Goal: Task Accomplishment & Management: Manage account settings

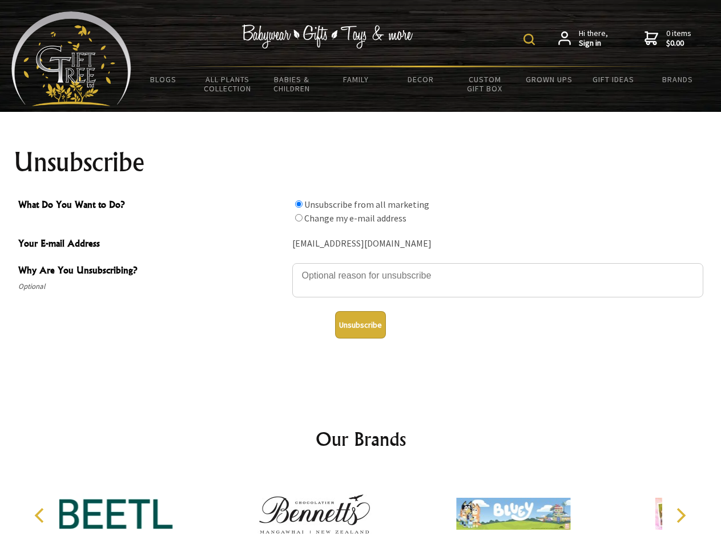
click at [531, 39] on img at bounding box center [528, 39] width 11 height 11
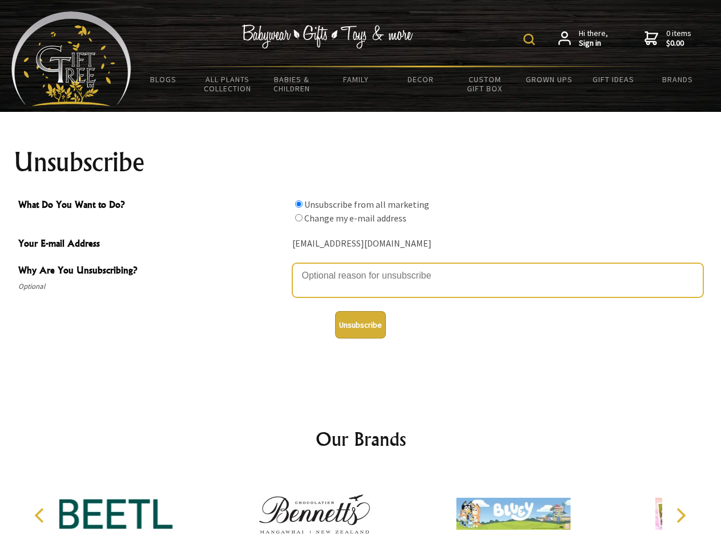
click at [361, 267] on textarea "Why Are You Unsubscribing?" at bounding box center [497, 280] width 411 height 34
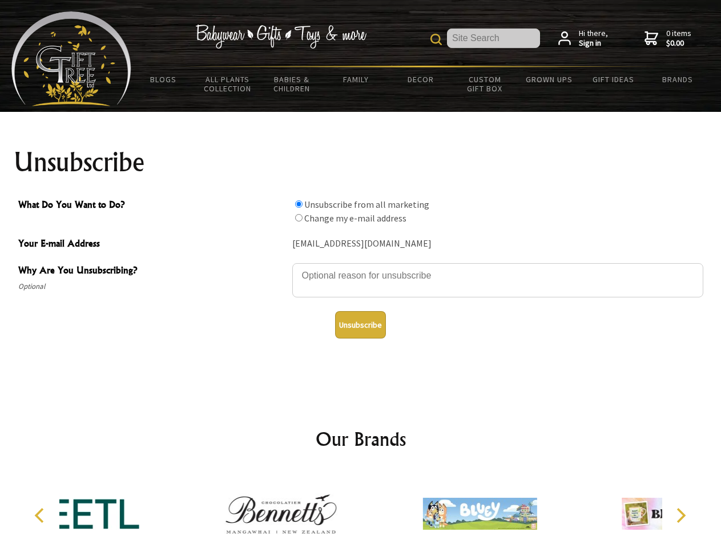
click at [298, 204] on input "What Do You Want to Do?" at bounding box center [298, 203] width 7 height 7
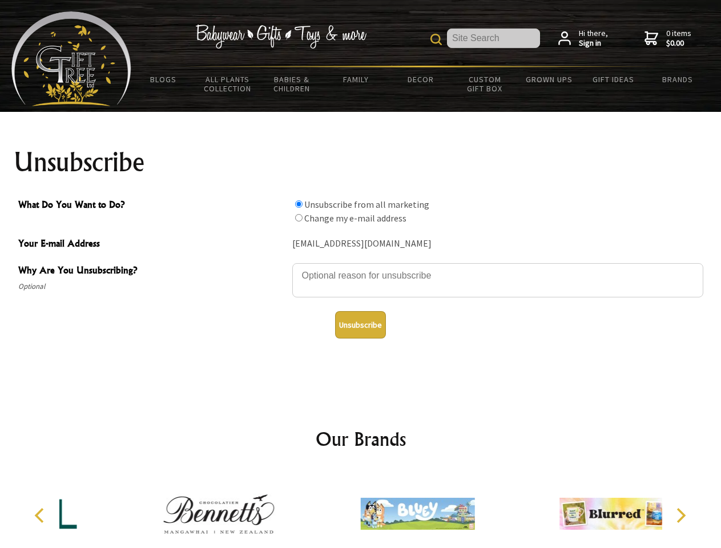
click at [298, 217] on input "What Do You Want to Do?" at bounding box center [298, 217] width 7 height 7
radio input "true"
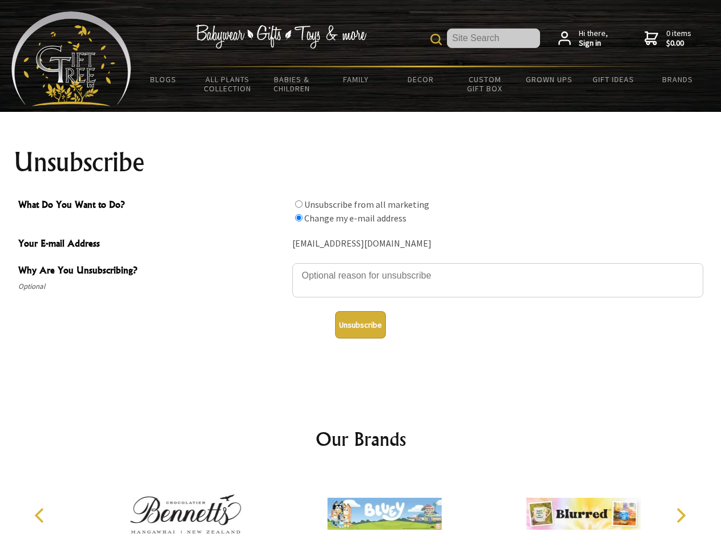
click at [360, 325] on button "Unsubscribe" at bounding box center [360, 324] width 51 height 27
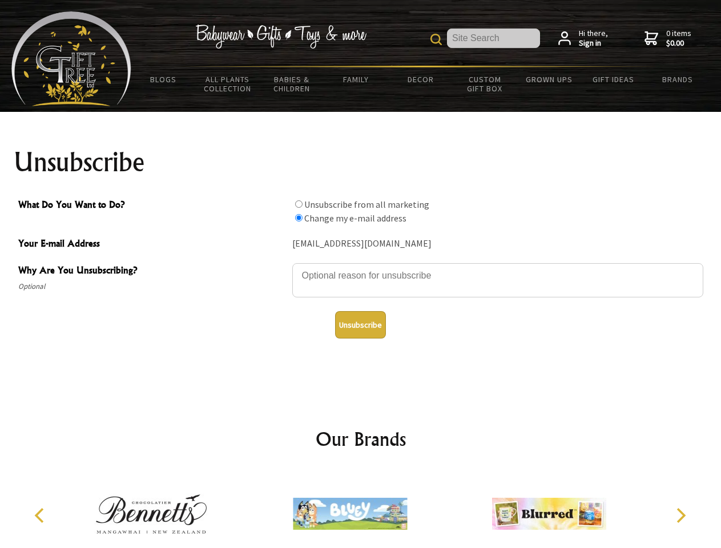
click at [41, 515] on icon "Previous" at bounding box center [40, 515] width 15 height 15
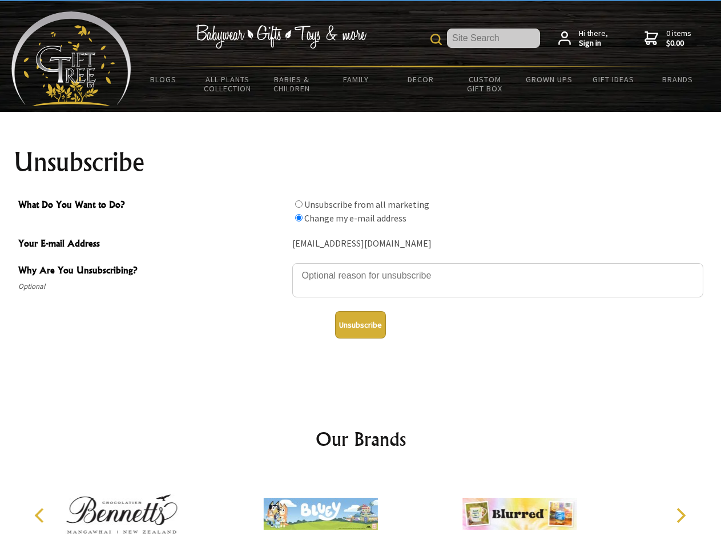
click at [680, 515] on icon "Next" at bounding box center [679, 515] width 15 height 15
